Goal: Navigation & Orientation: Find specific page/section

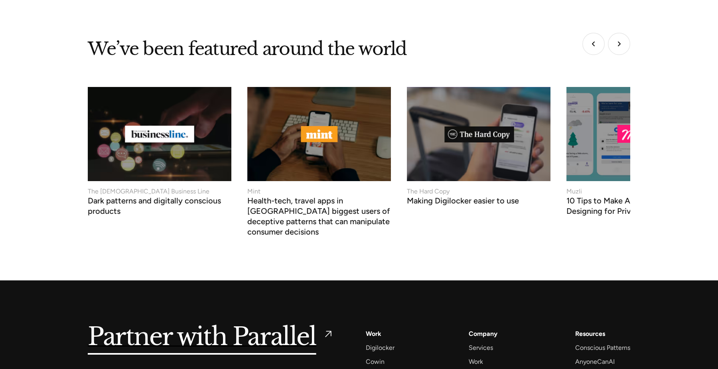
scroll to position [3393, 0]
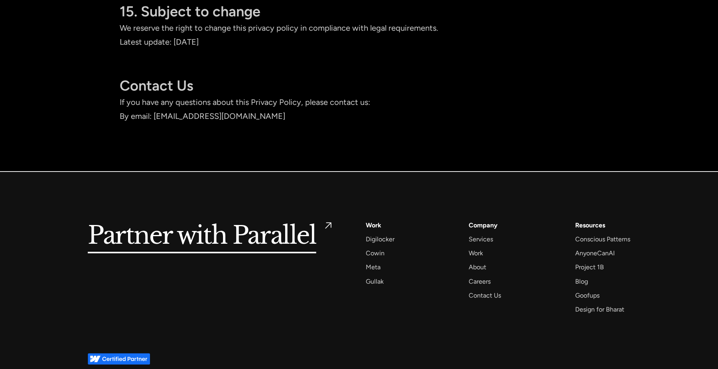
scroll to position [7195, 0]
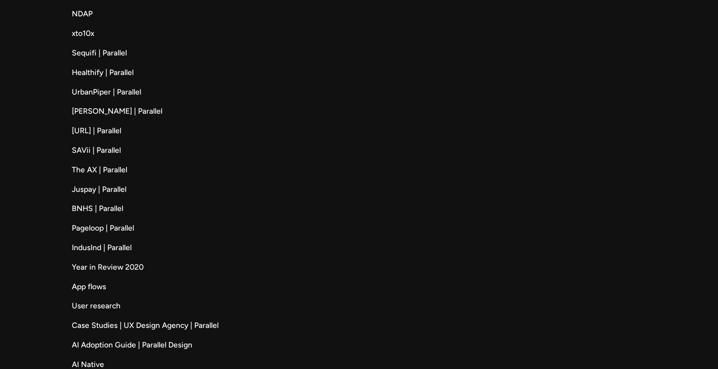
scroll to position [1184, 0]
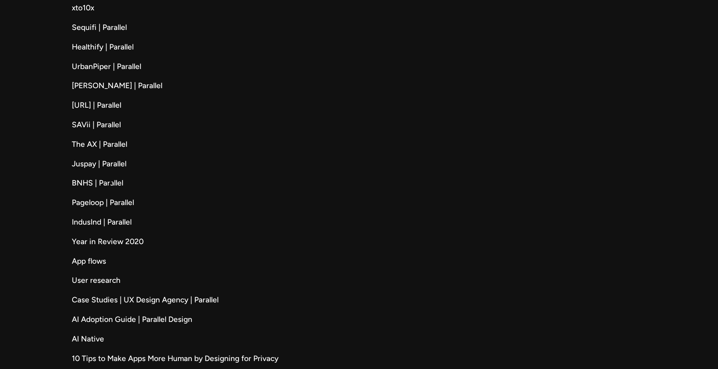
click at [111, 184] on link "BNHS | Parallel" at bounding box center [359, 184] width 575 height 12
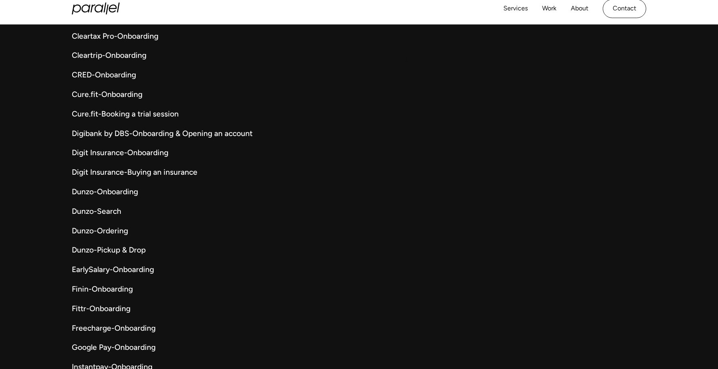
scroll to position [3584, 0]
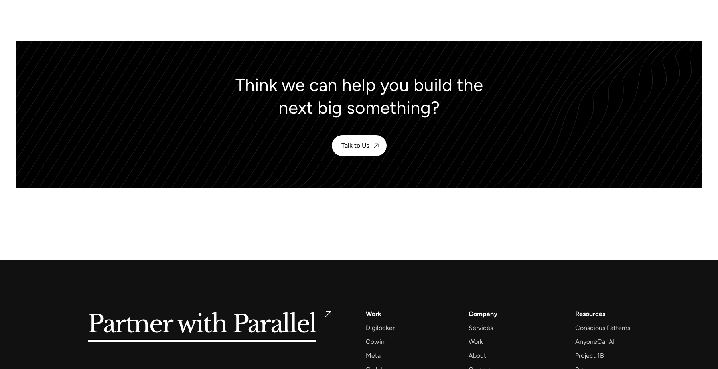
scroll to position [3946, 0]
